Goal: Transaction & Acquisition: Purchase product/service

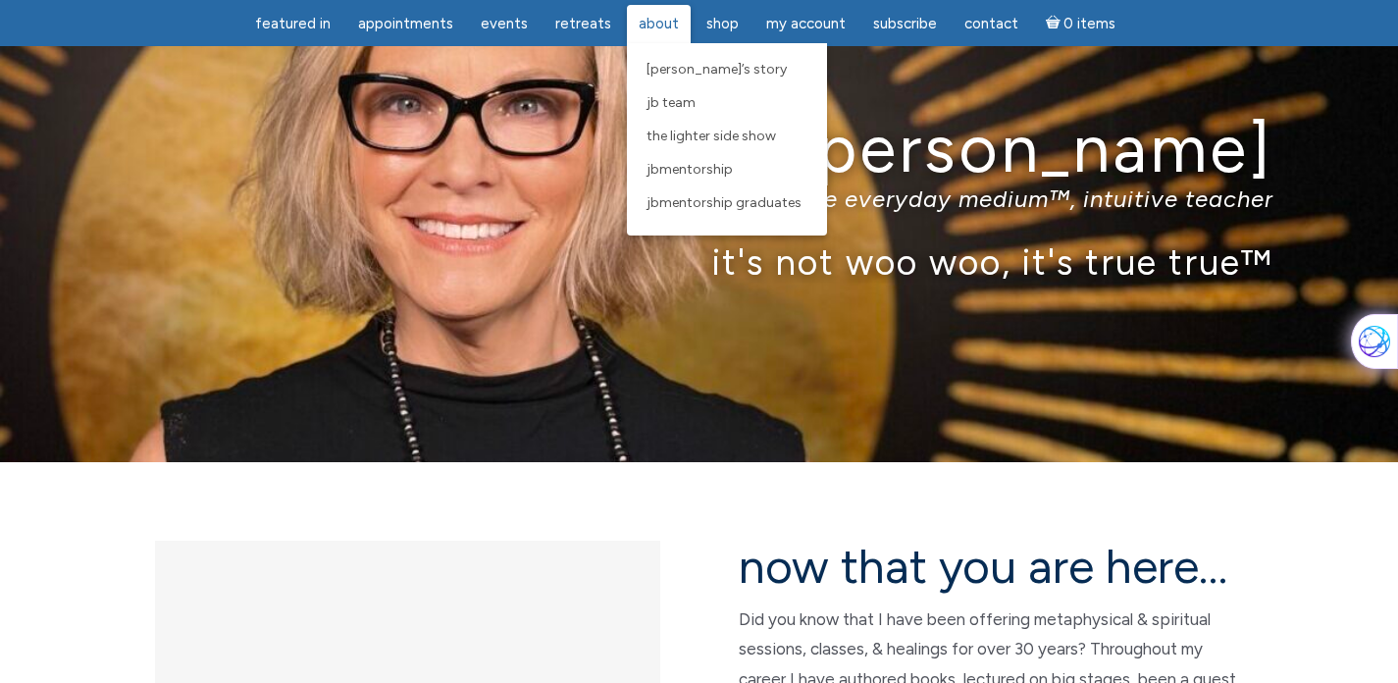
scroll to position [74, 0]
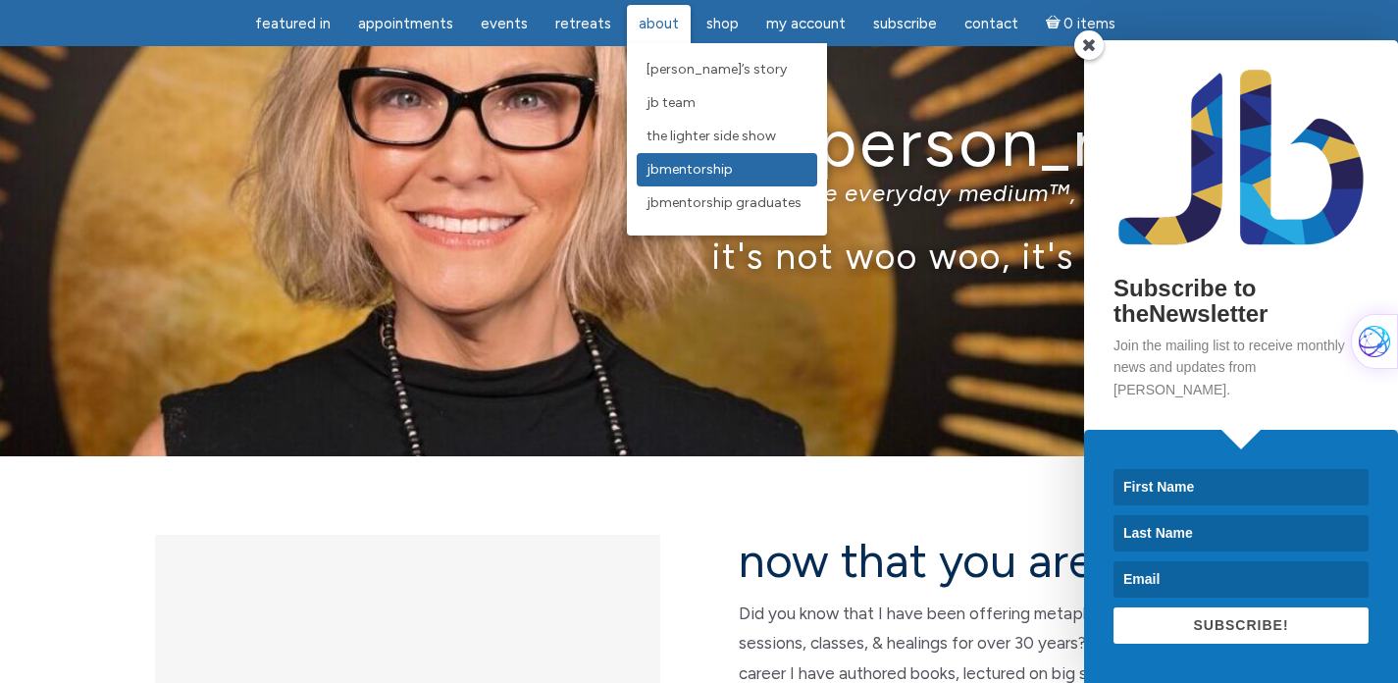
click at [640, 169] on link "JBMentorship" at bounding box center [726, 169] width 180 height 33
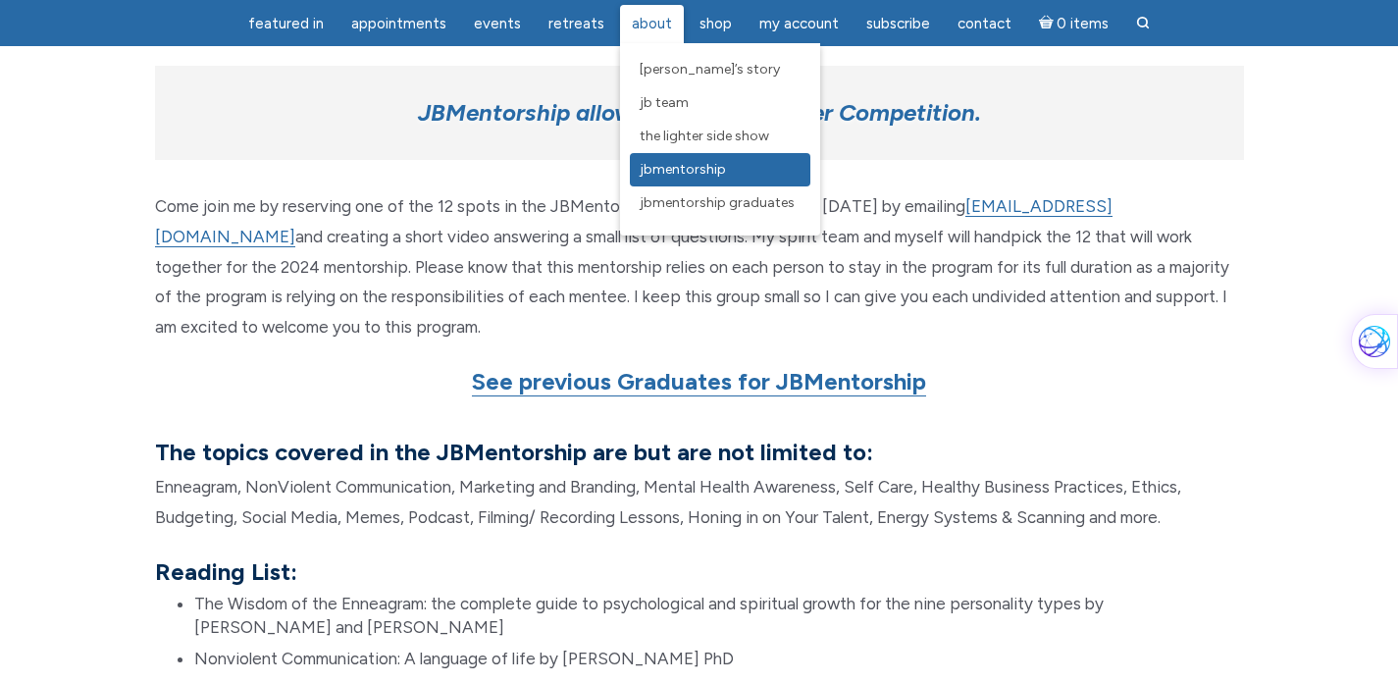
scroll to position [1354, 0]
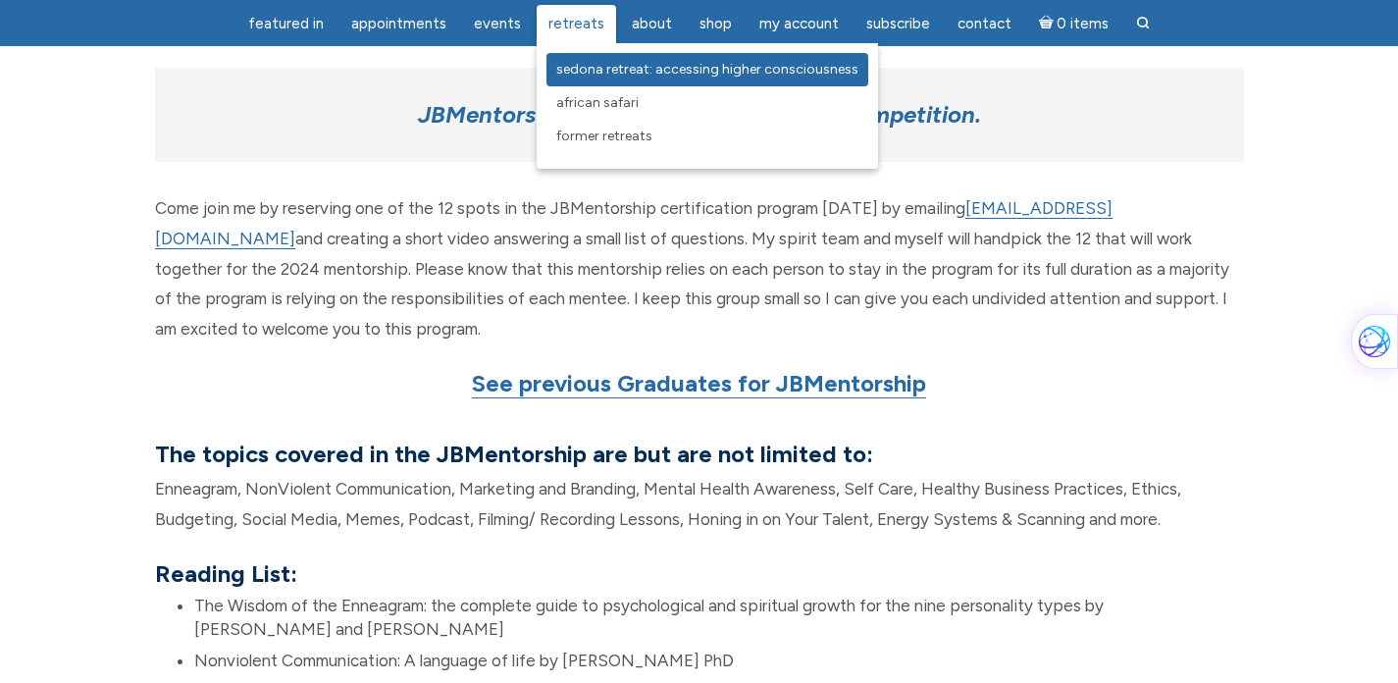
click at [586, 70] on span "Sedona Retreat: Accessing Higher Consciousness" at bounding box center [707, 69] width 302 height 17
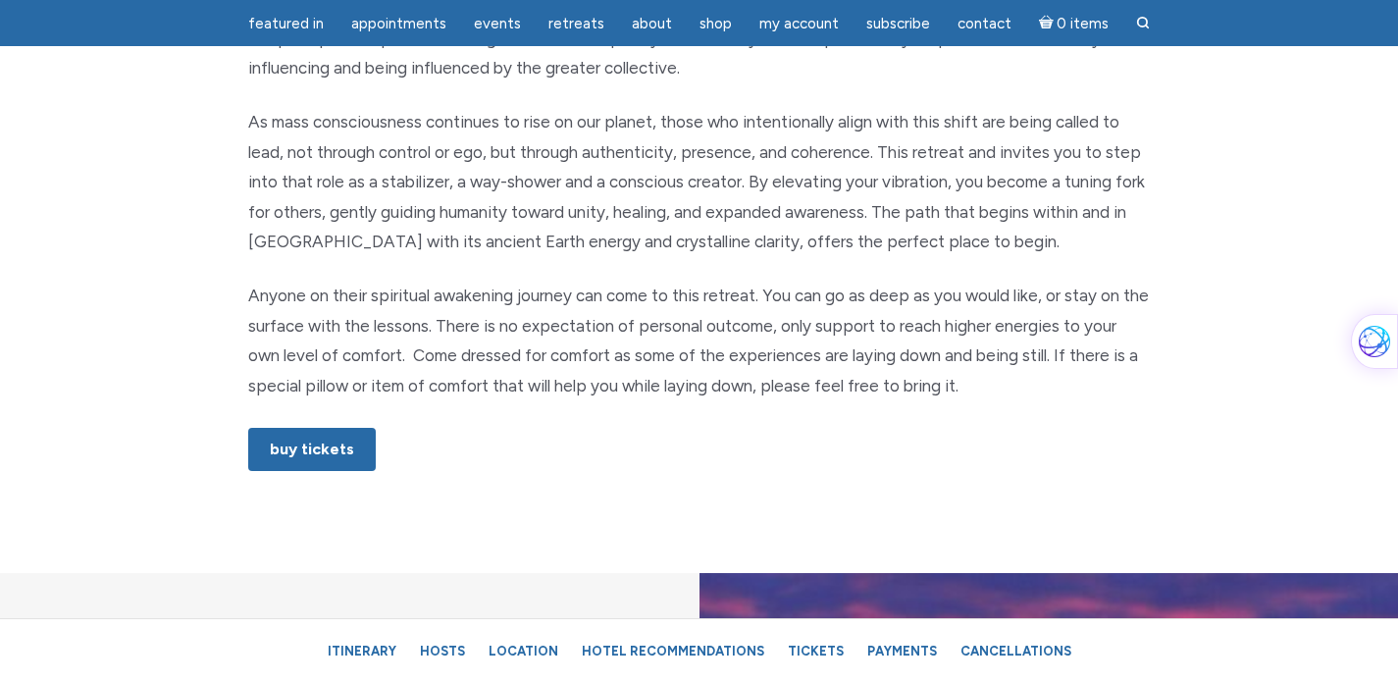
scroll to position [1095, 0]
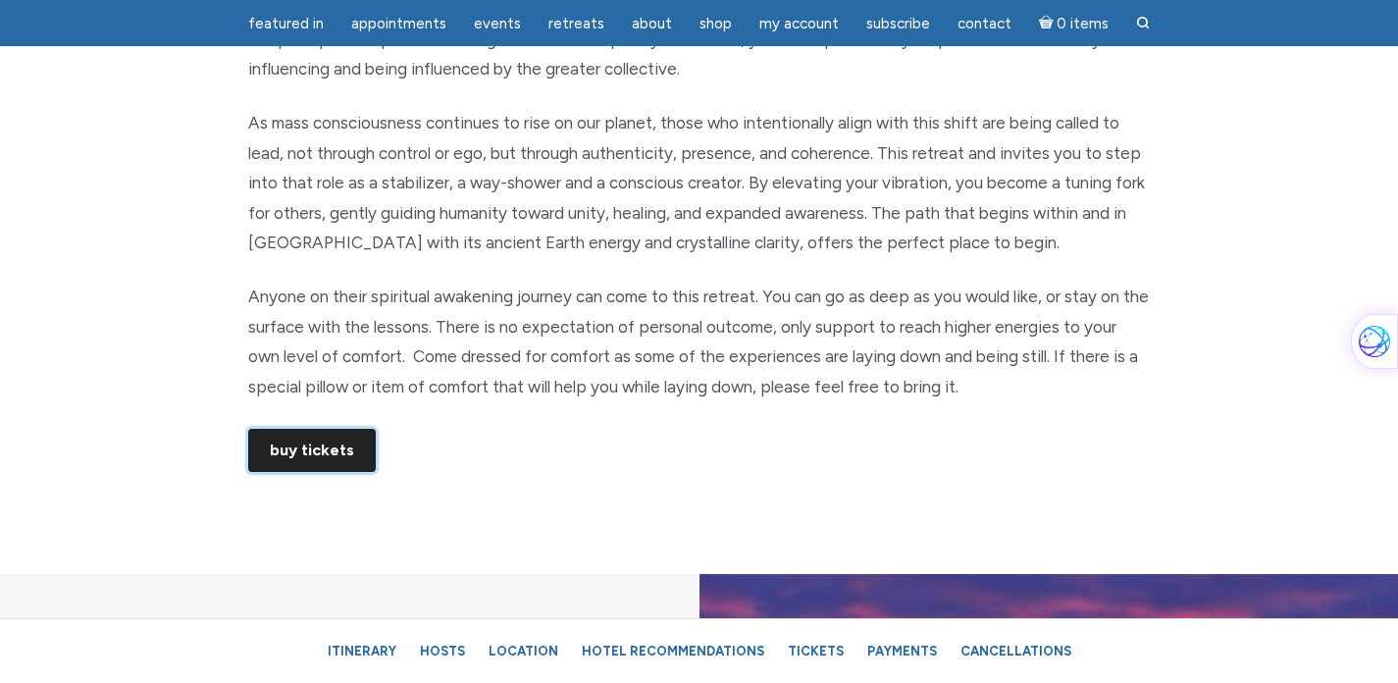
click at [328, 444] on link "Buy Tickets" at bounding box center [311, 450] width 127 height 43
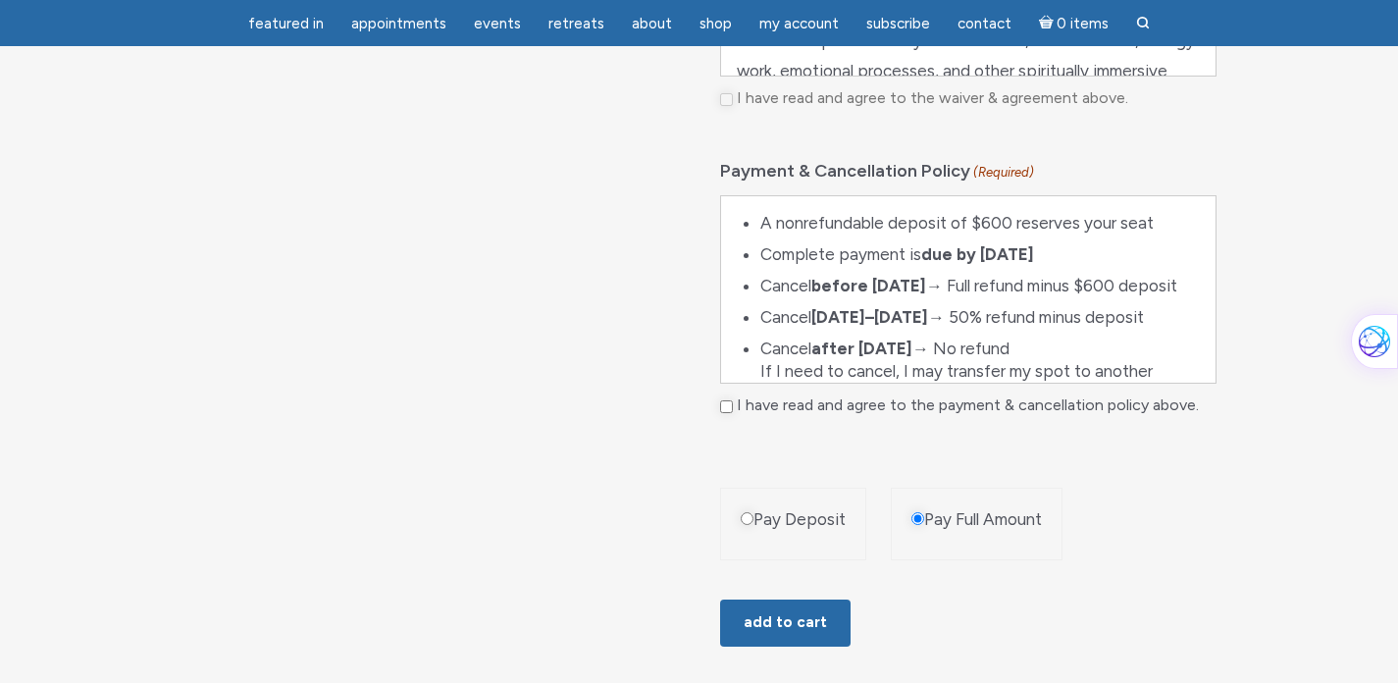
scroll to position [1252, 0]
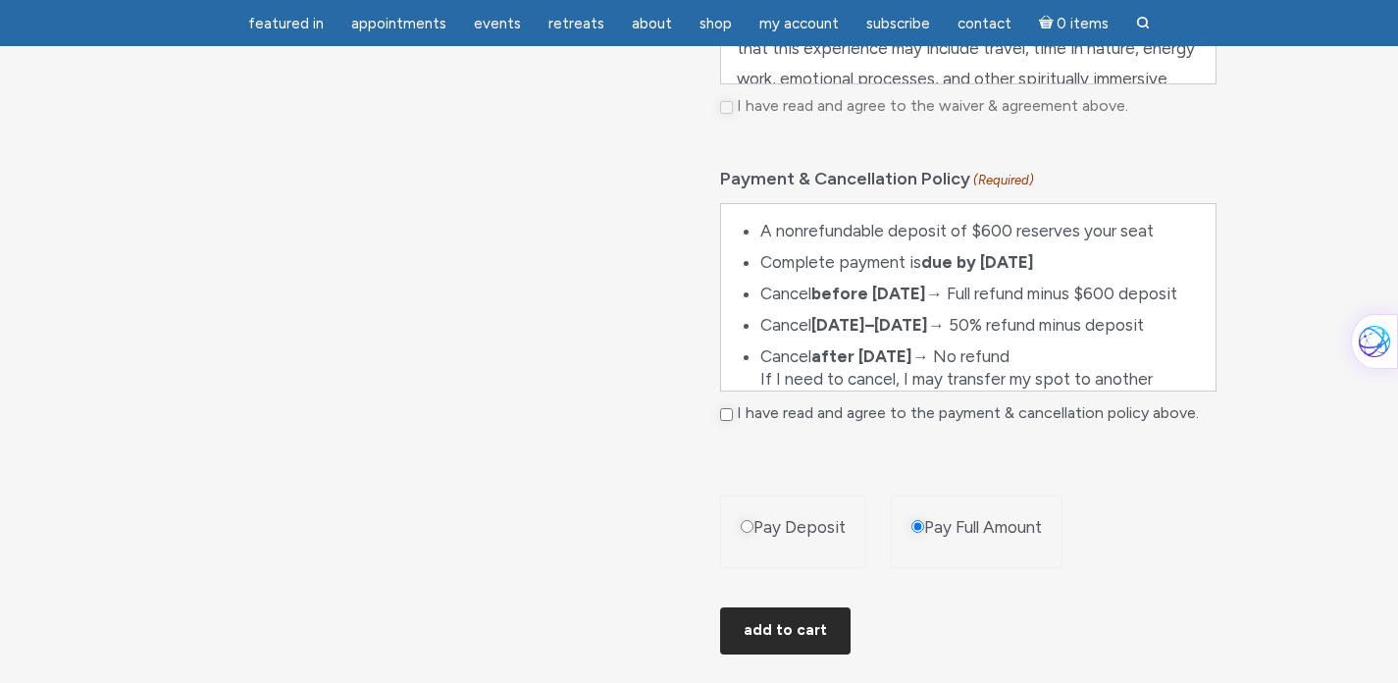
click at [789, 648] on button "Add to cart" at bounding box center [785, 630] width 130 height 47
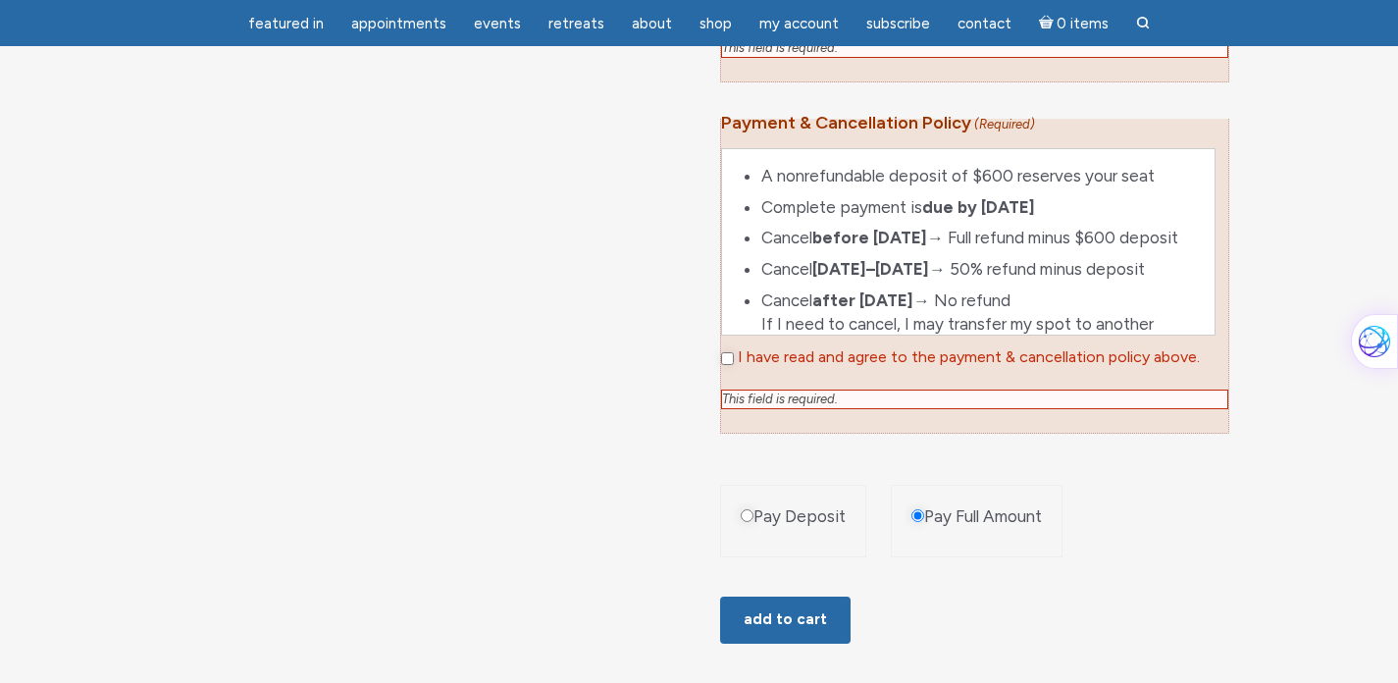
scroll to position [1587, 0]
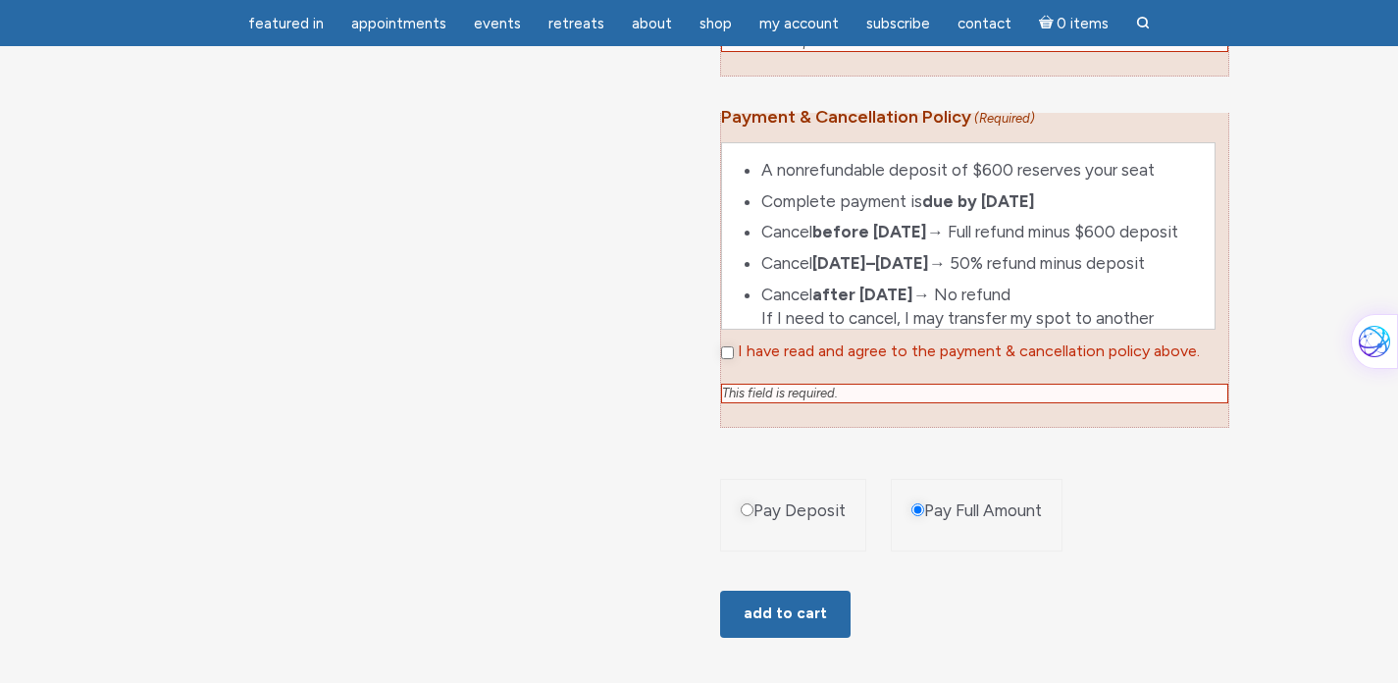
click at [727, 354] on input "I have read and agree to the payment & cancellation policy above." at bounding box center [727, 352] width 13 height 13
checkbox input "true"
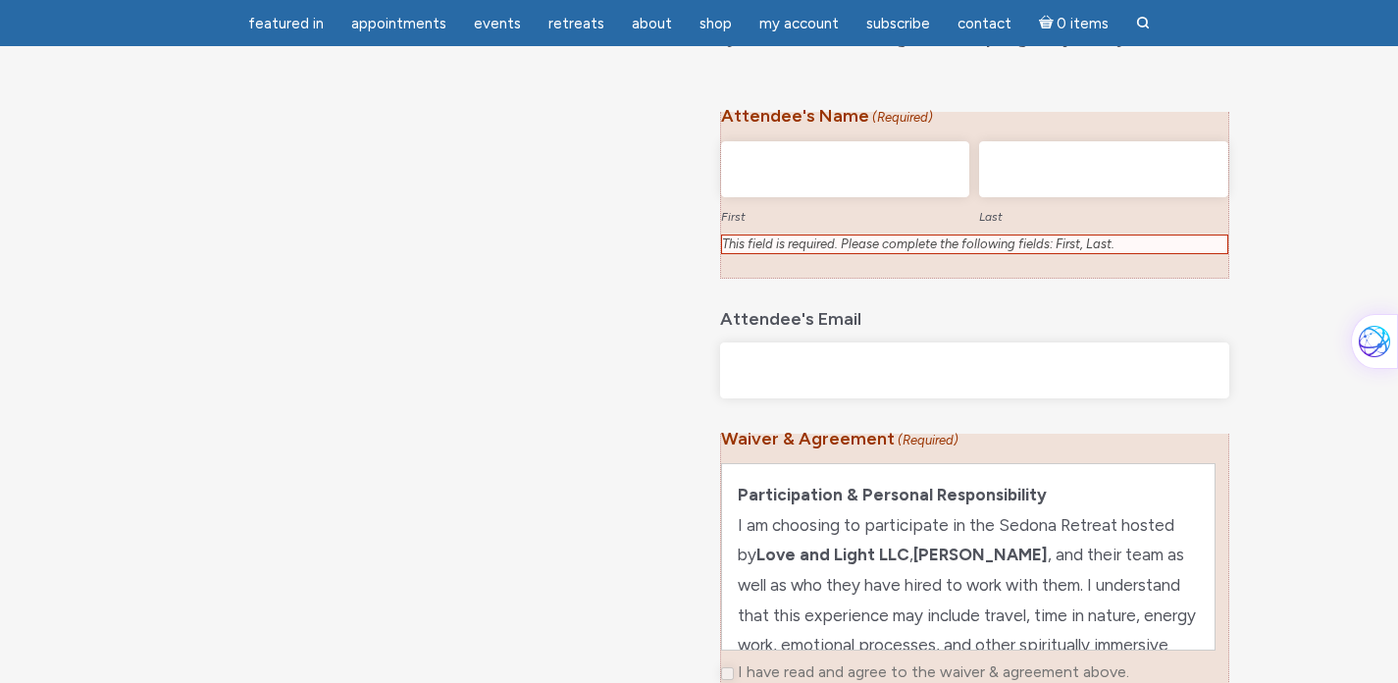
scroll to position [916, 0]
click at [782, 167] on input "First" at bounding box center [845, 168] width 248 height 56
type input "Susan"
type input "E Casey"
type input "[EMAIL_ADDRESS][DOMAIN_NAME]"
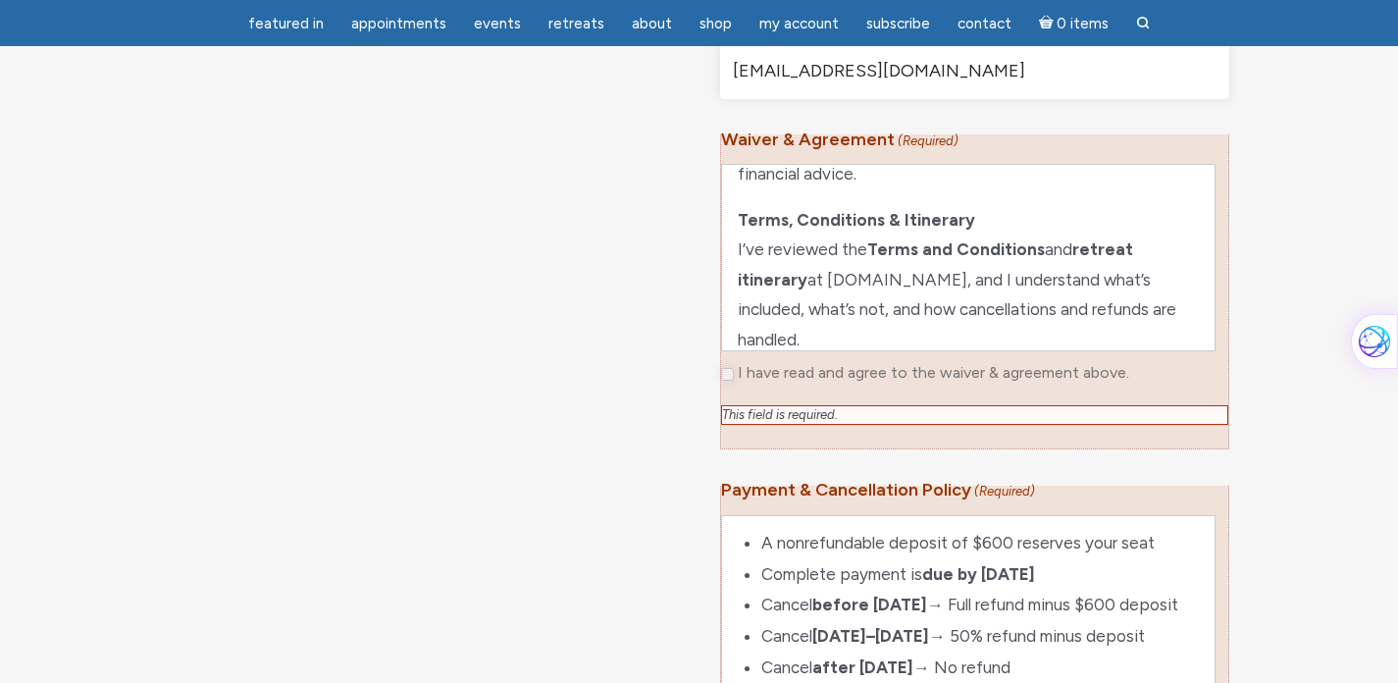
scroll to position [1243, 0]
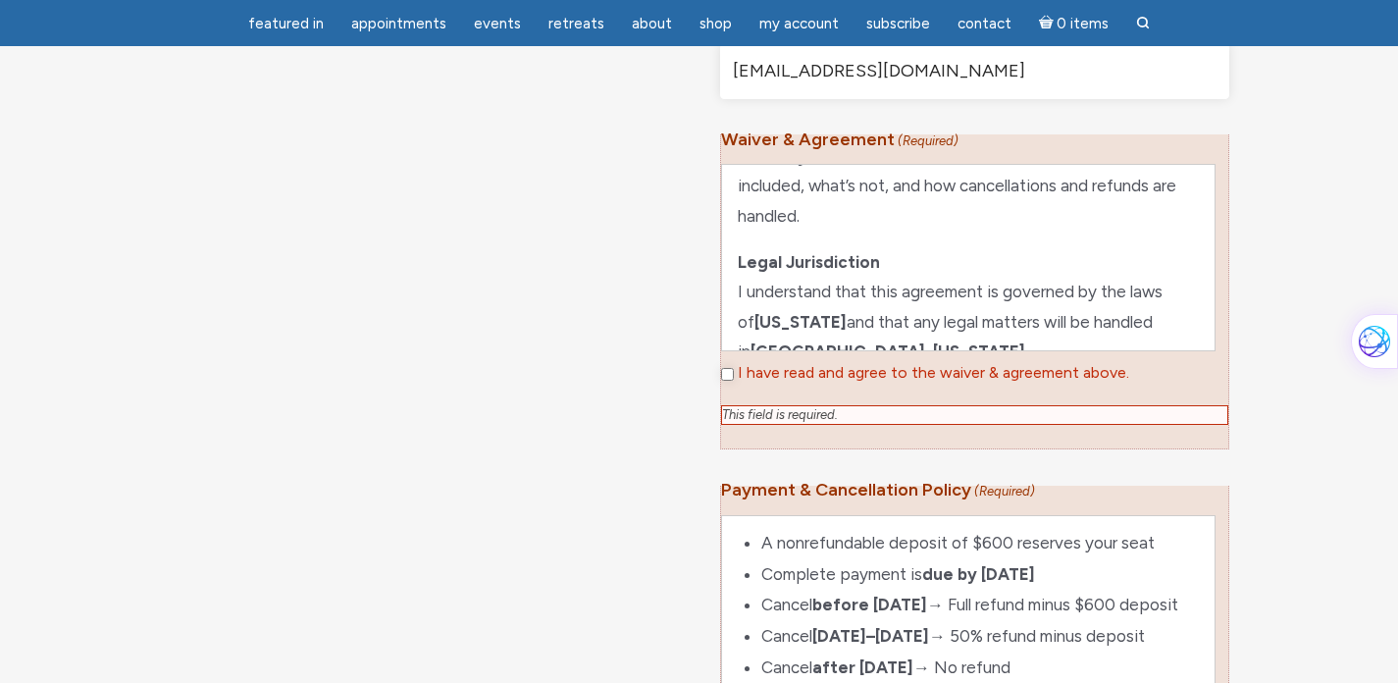
click at [731, 381] on input "I have read and agree to the waiver & agreement above." at bounding box center [727, 374] width 13 height 13
checkbox input "true"
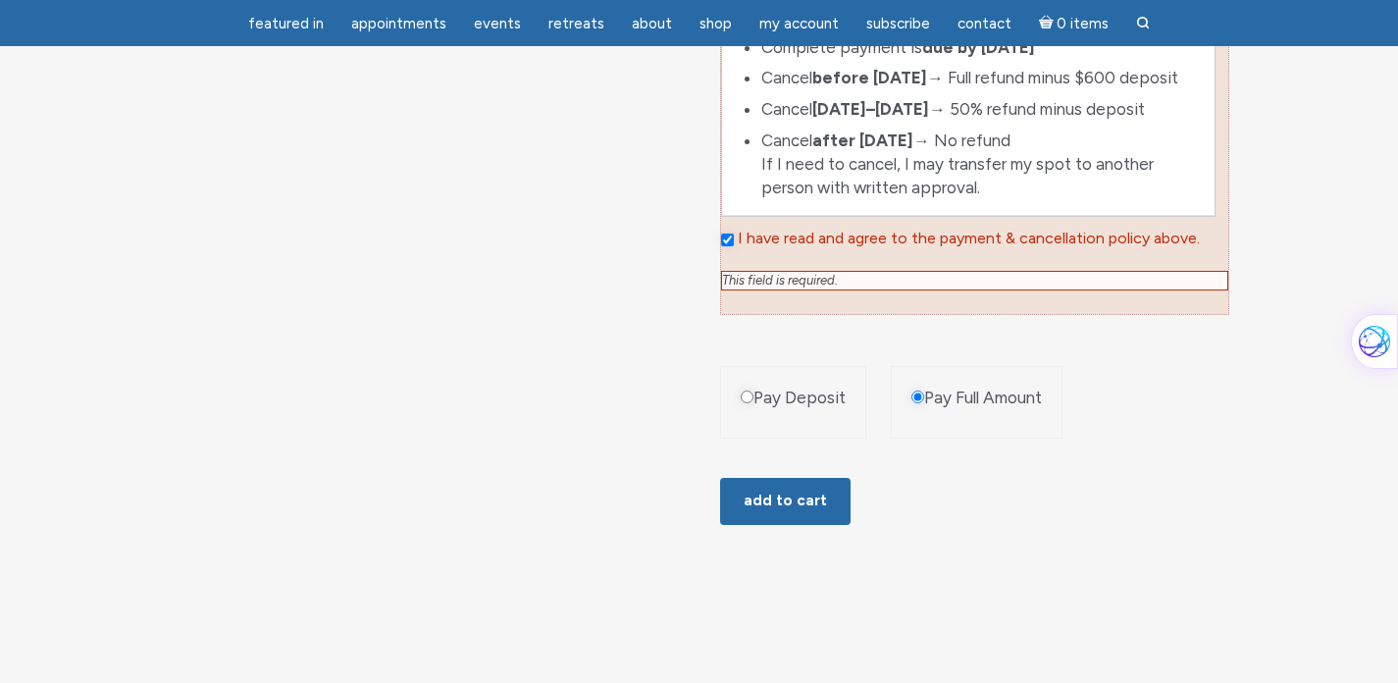
scroll to position [1702, 0]
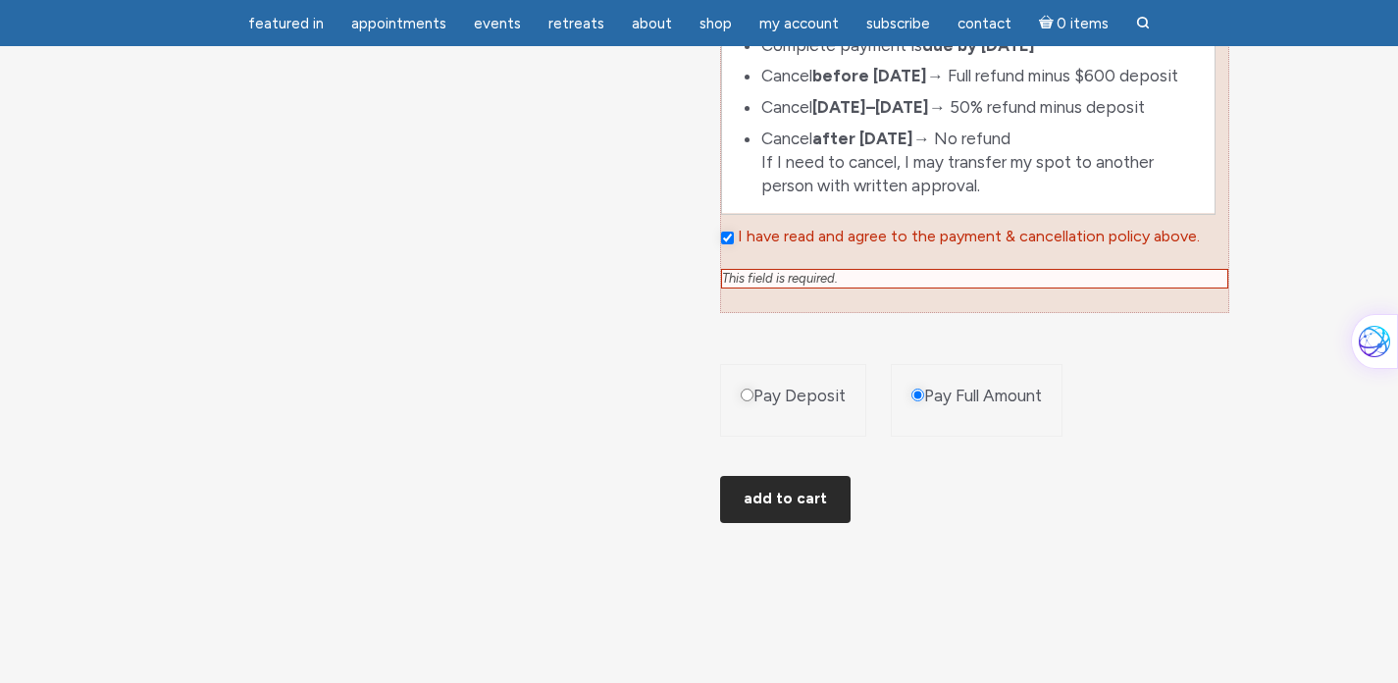
click at [772, 480] on button "Add to cart" at bounding box center [785, 499] width 130 height 47
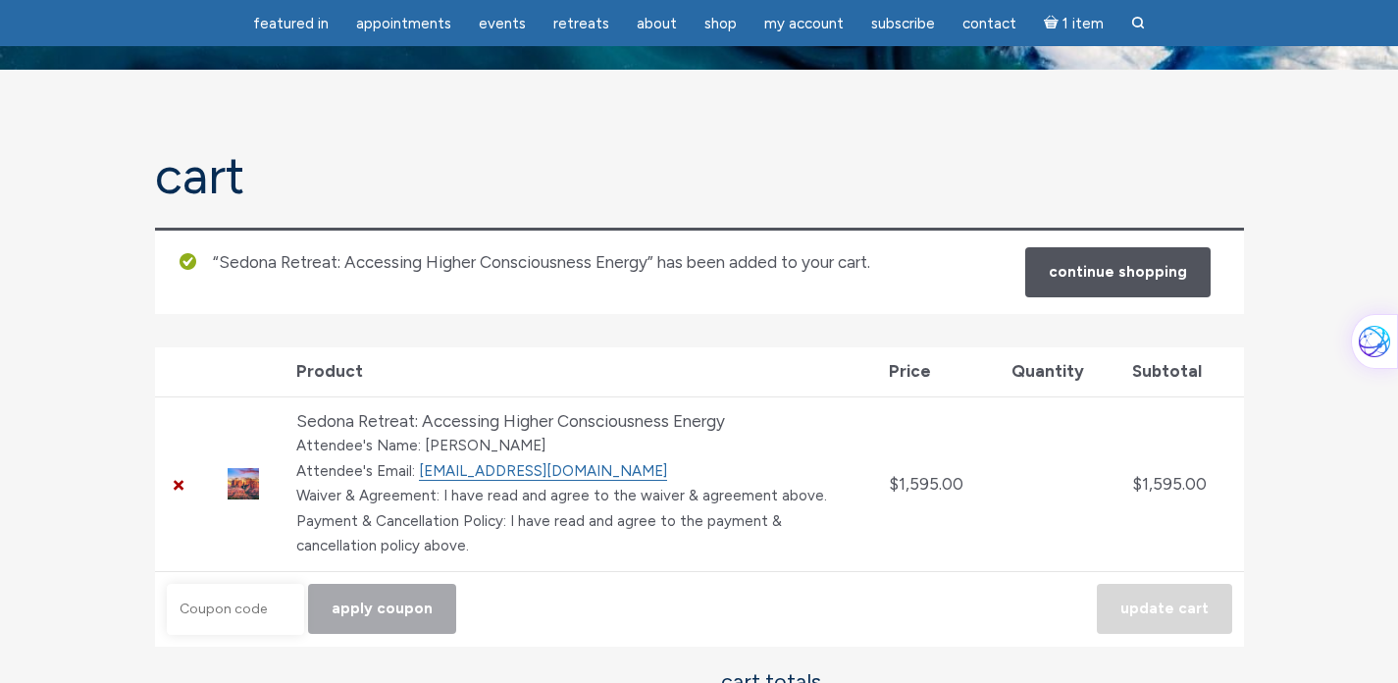
scroll to position [89, 0]
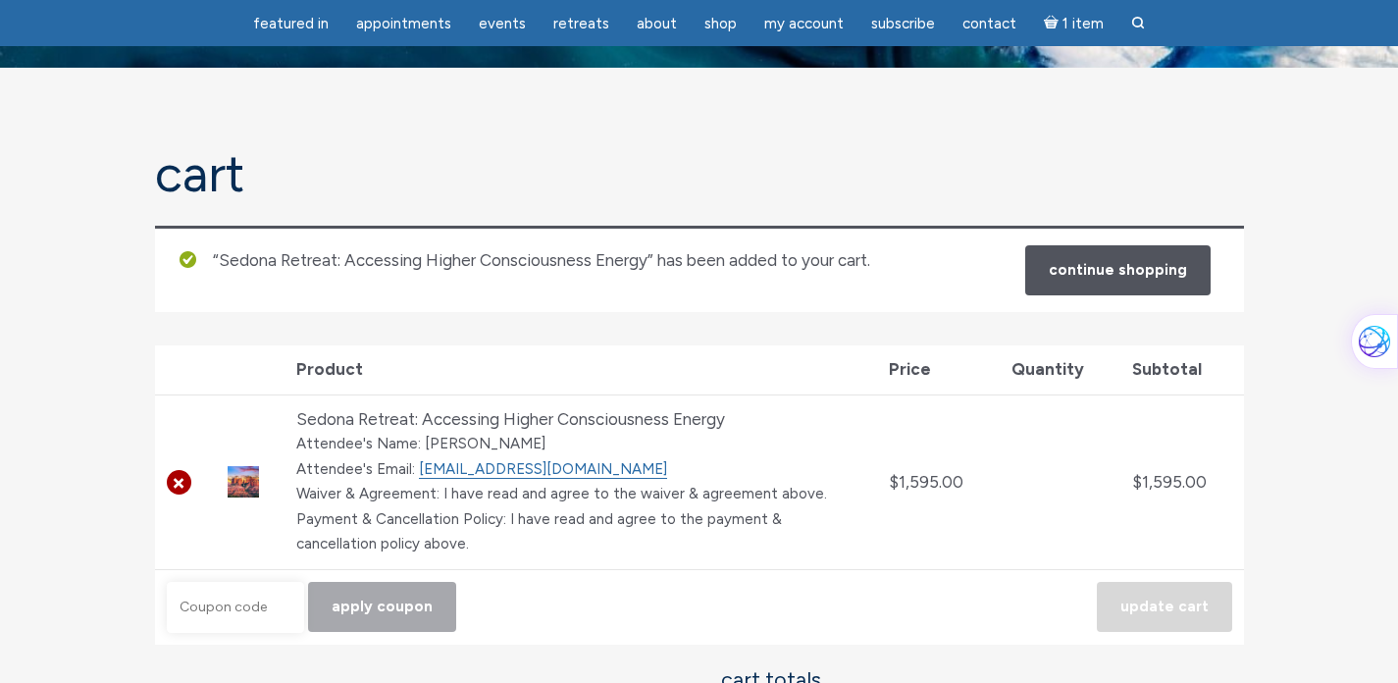
click at [175, 482] on link "×" at bounding box center [179, 482] width 25 height 25
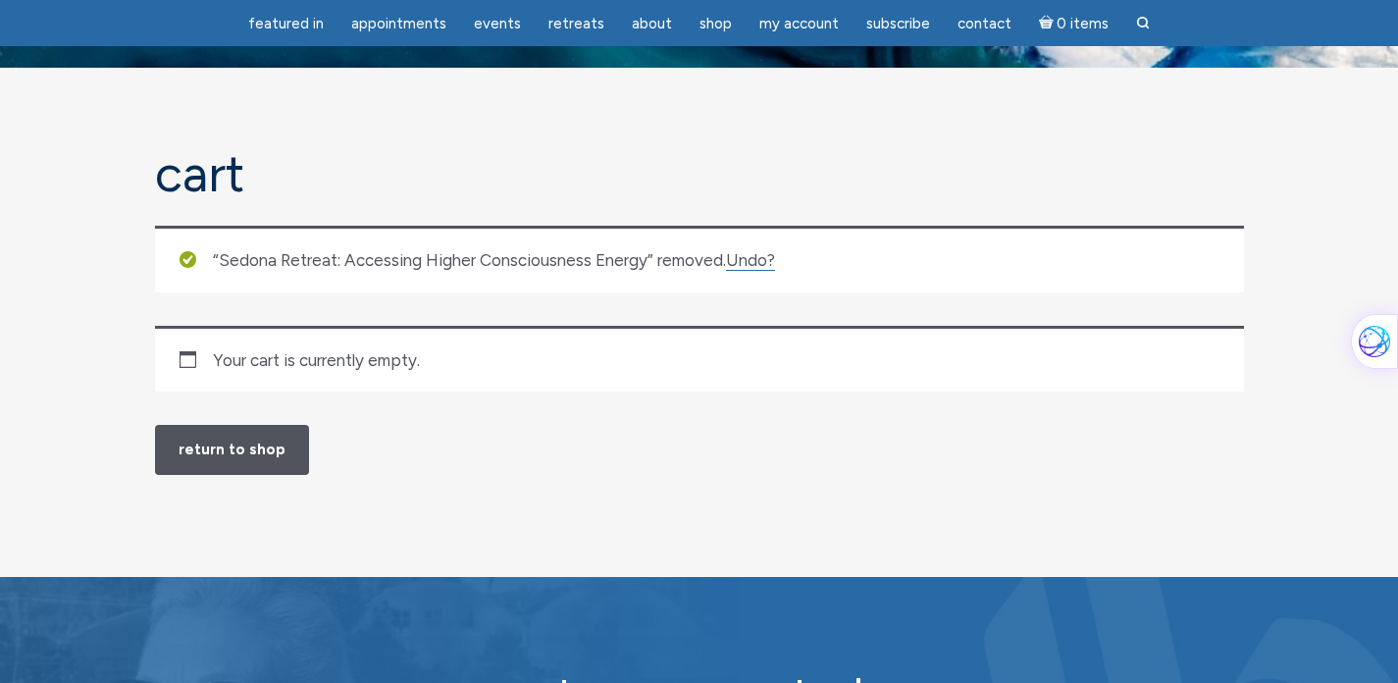
scroll to position [217, 0]
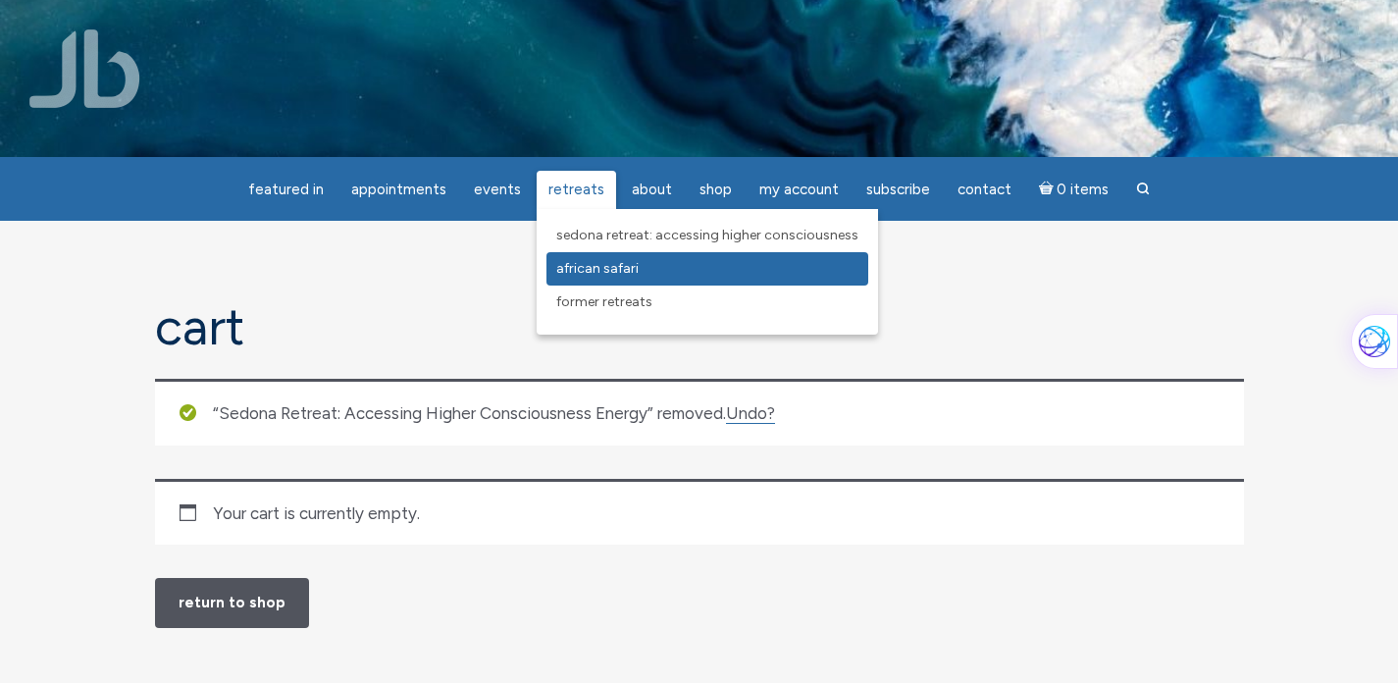
click at [577, 266] on span "African Safari" at bounding box center [597, 268] width 82 height 17
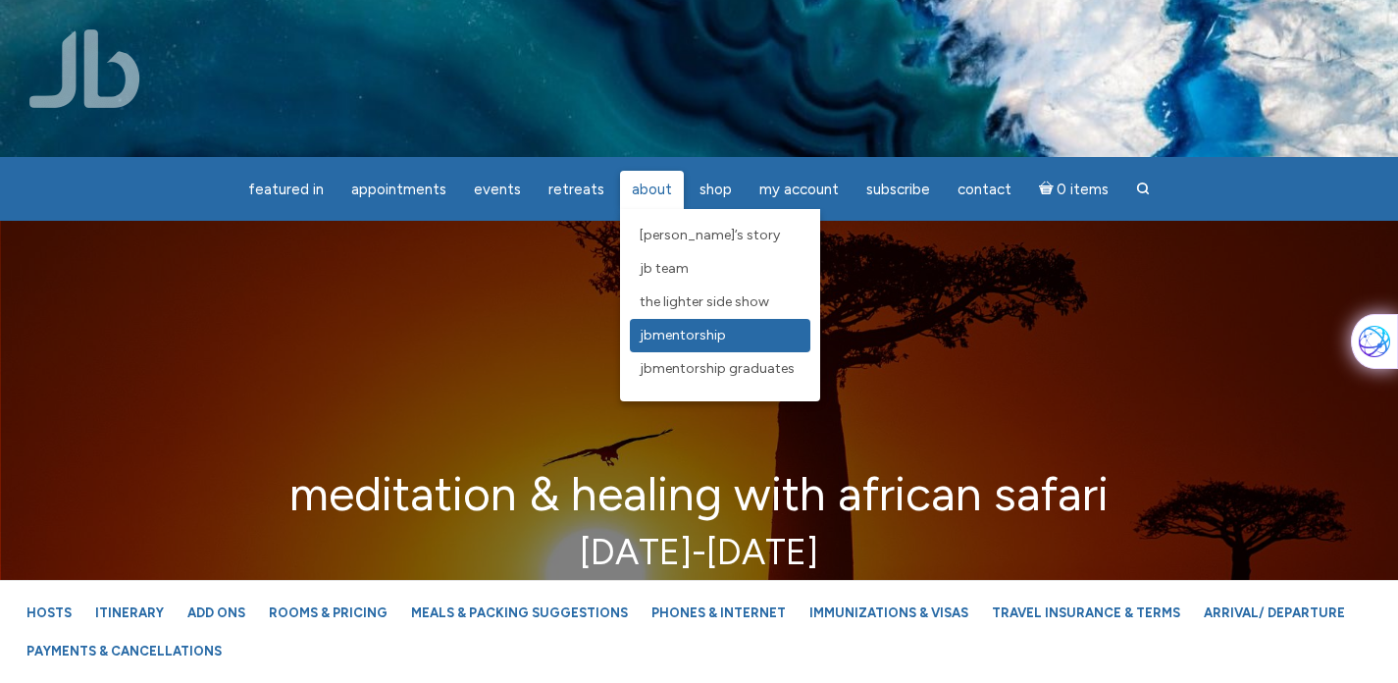
click at [670, 336] on span "JBMentorship" at bounding box center [682, 335] width 86 height 17
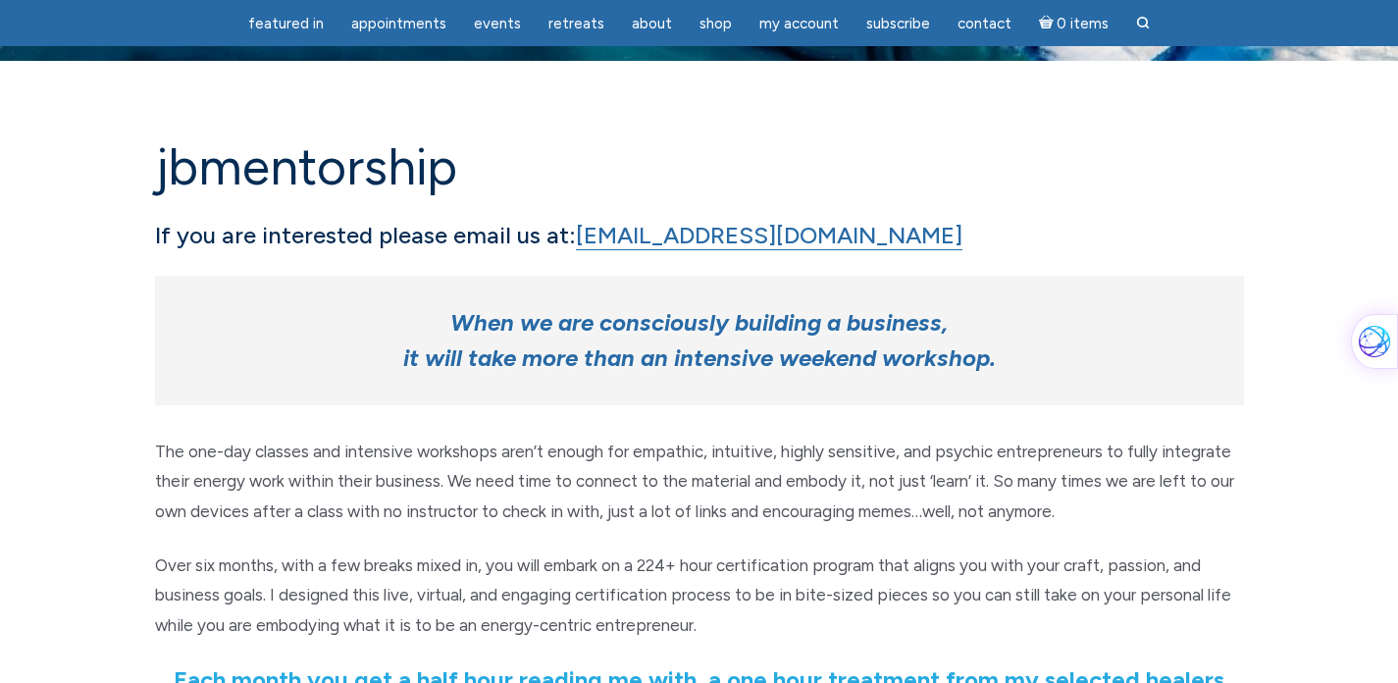
scroll to position [91, 0]
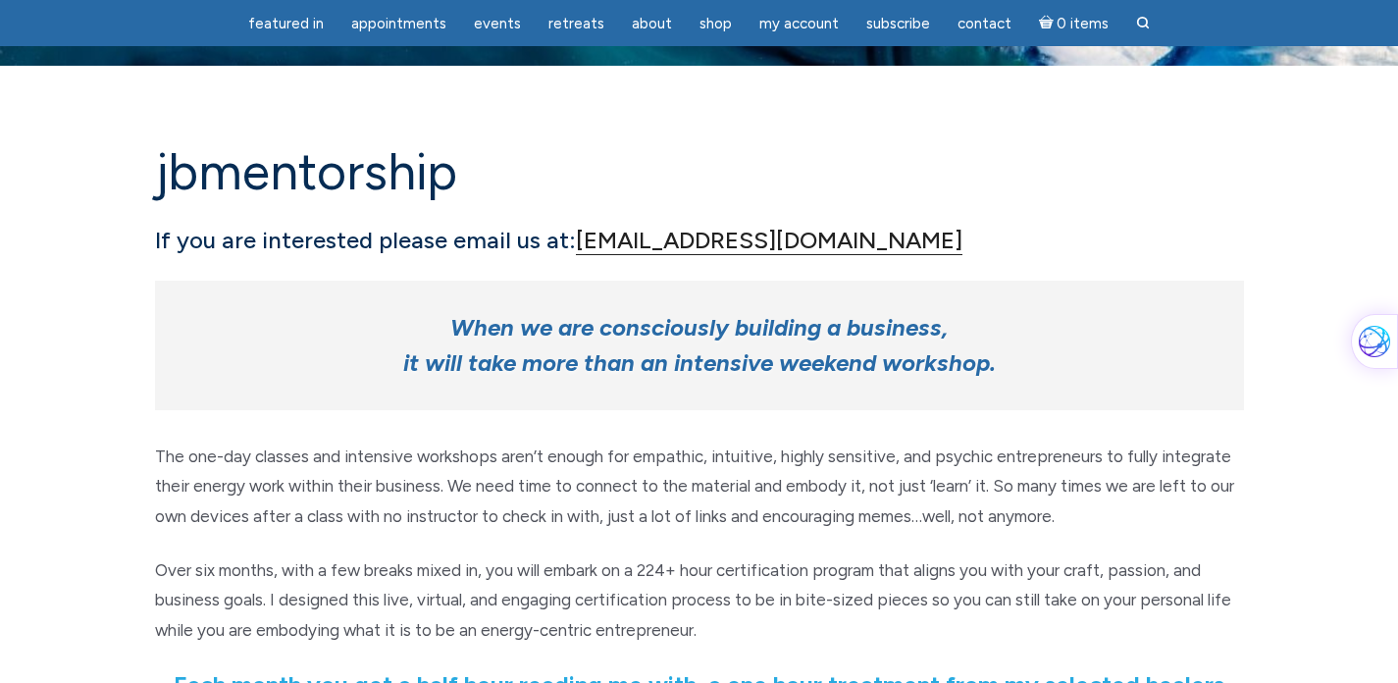
click at [673, 246] on link "[EMAIL_ADDRESS][DOMAIN_NAME]" at bounding box center [769, 240] width 386 height 29
